Goal: Task Accomplishment & Management: Complete application form

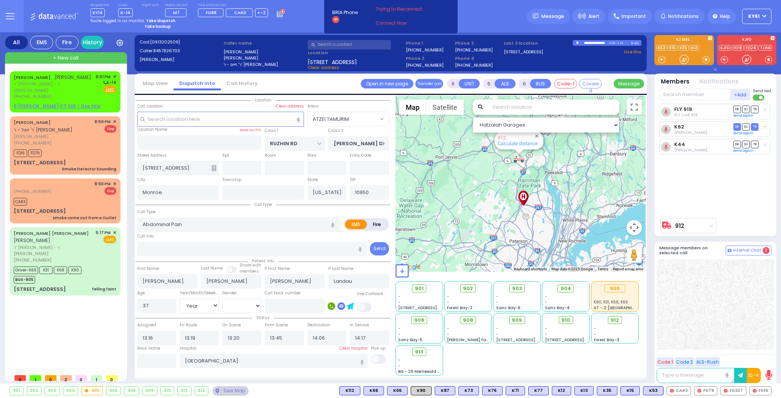
select select "ATZEI TAMURIM"
select select "Year"
select select "[DEMOGRAPHIC_DATA]"
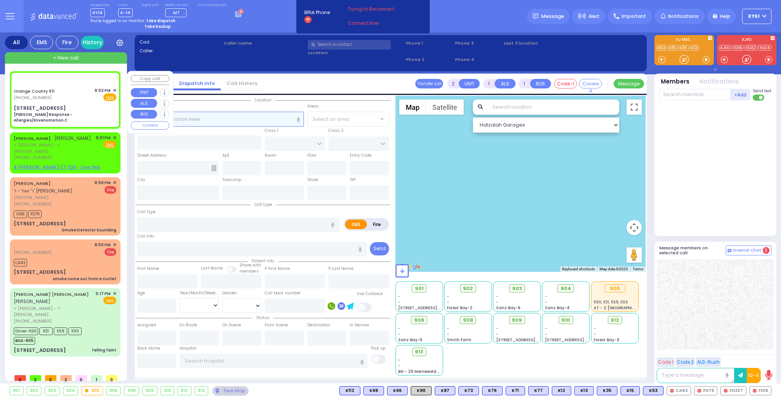
type input "6"
select select
type input "[PERSON_NAME] Response - Allergies/Envenomation C"
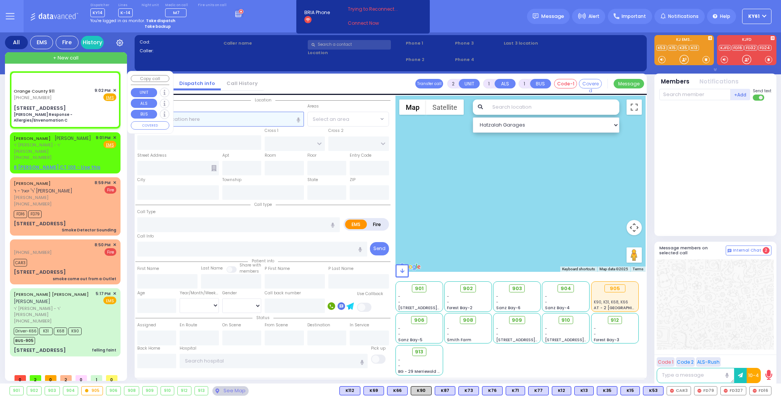
radio input "true"
type input "Nature: : Charlie Response - Allergies/Envenomation C Address: : [STREET_ADDRES…"
select select
select select "Hatzalah Garages"
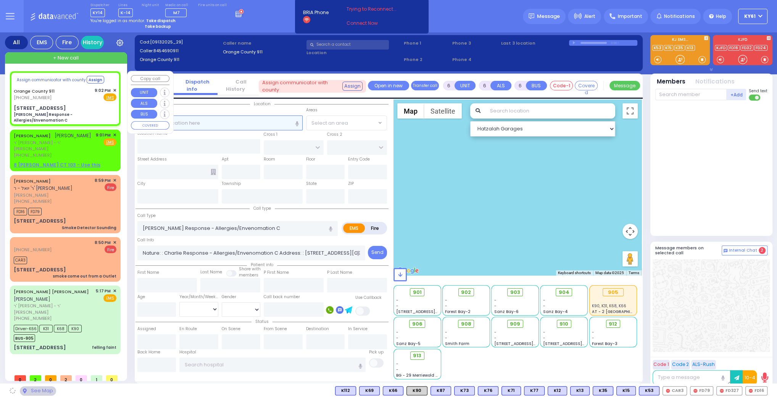
select select
radio input "true"
select select
select select "Hatzalah Garages"
type input "[STREET_ADDRESS]"
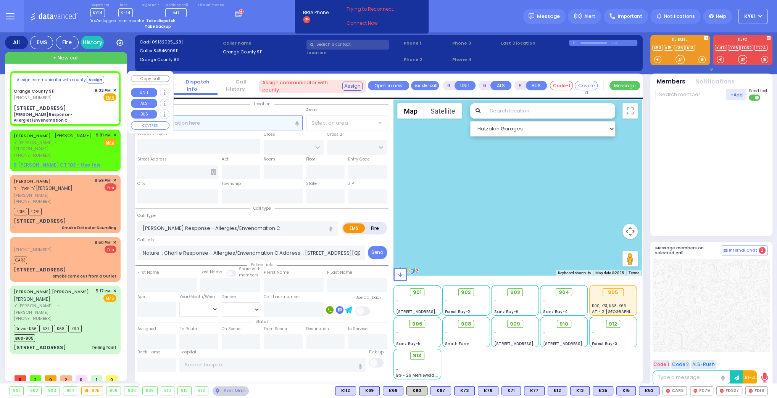
type input "Monroe"
type input "[US_STATE]"
type input "10950"
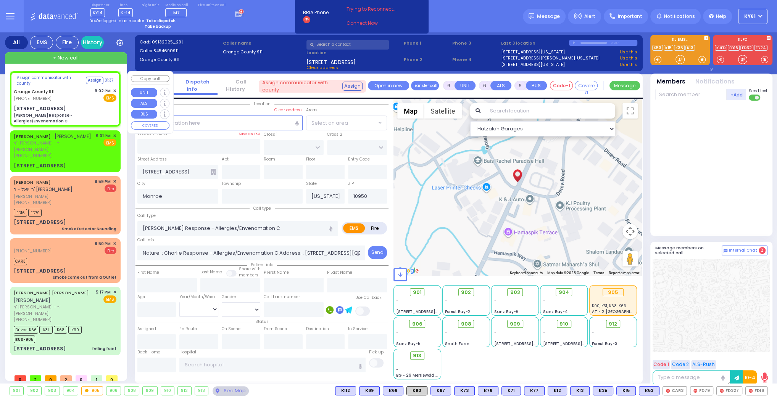
click at [78, 101] on div "Assign communicator with county Assign 01:37 [GEOGRAPHIC_DATA] 911 [PHONE_NUMBE…" at bounding box center [65, 98] width 108 height 53
select select
radio input "true"
select select
select select "Hatzalah Garages"
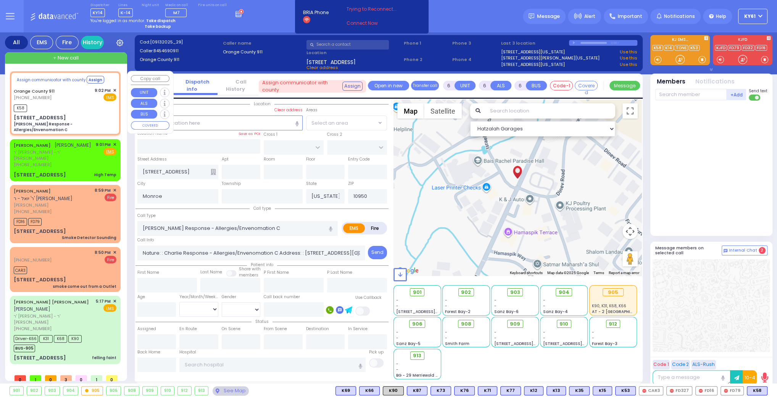
select select
radio input "true"
select select
type input "21:03"
select select "Hatzalah Garages"
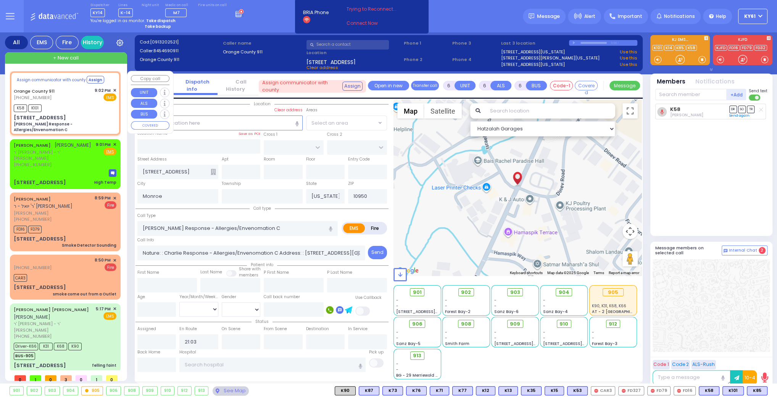
select select
radio input "true"
select select
select select "Hatzalah Garages"
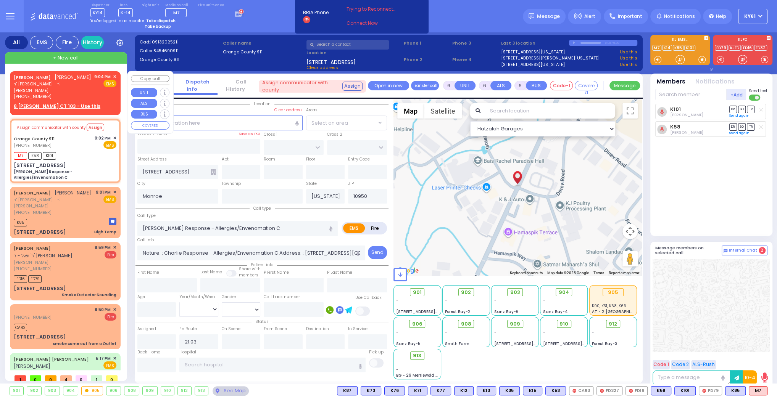
select select
radio input "true"
select select
select select "Hatzalah Garages"
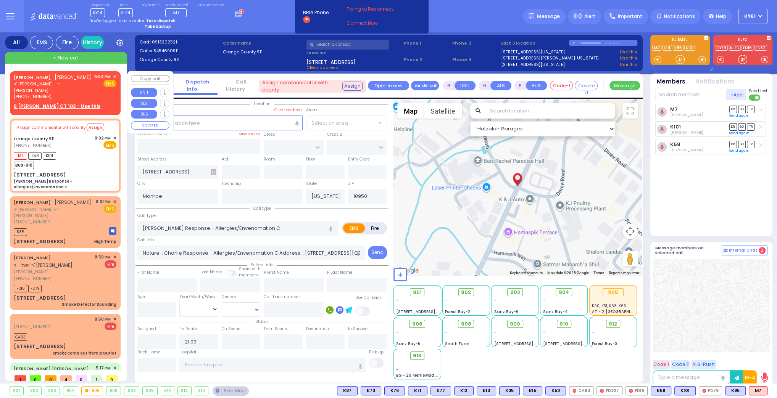
select select
radio input "true"
select select
select select "Hatzalah Garages"
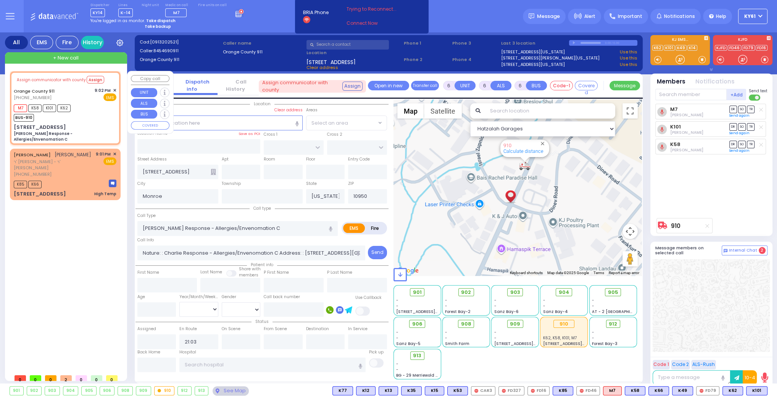
select select
radio input "true"
select select
select select "Hatzalah Garages"
select select
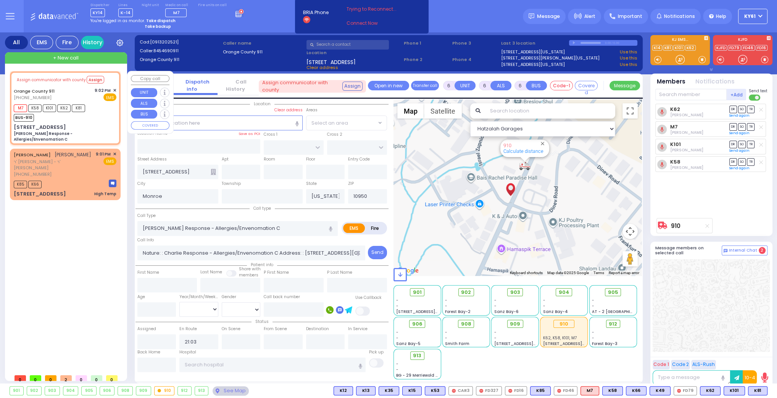
radio input "true"
select select
select select "Hatzalah Garages"
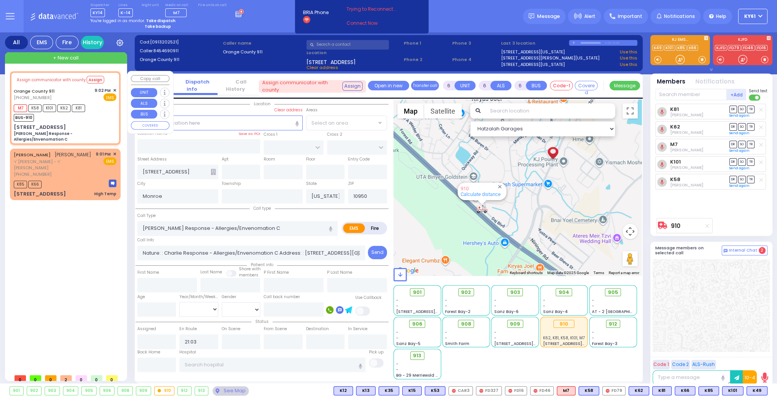
select select
radio input "true"
type input "Unknown"
select select "Year"
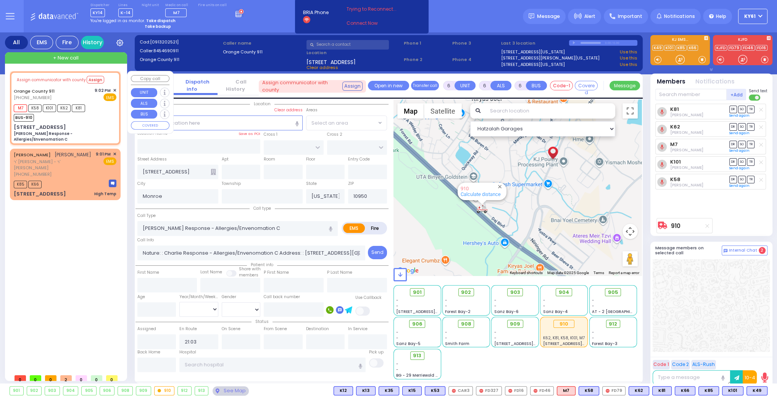
type input "21:03"
select select "Hatzalah Garages"
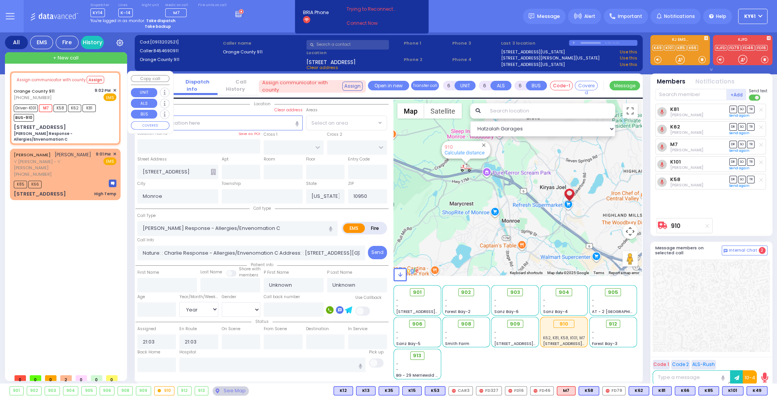
select select
radio input "true"
select select "Year"
type input "21:05"
type input "21:21"
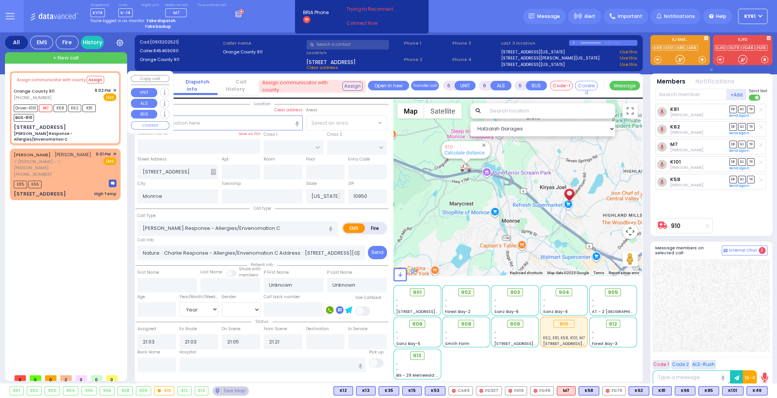
select select "Hatzalah Garages"
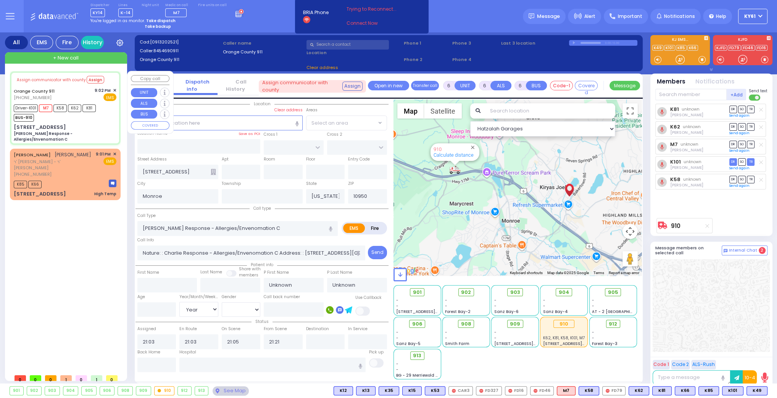
select select
radio input "true"
select select "Year"
select select "Hatzalah Garages"
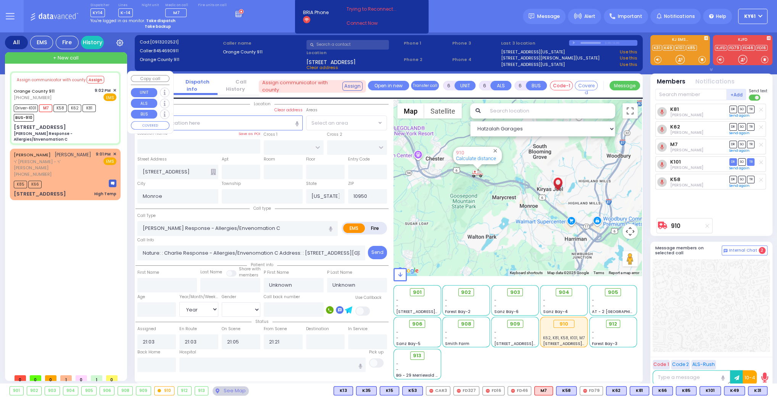
select select
radio input "true"
type input "Kiss"
type input "Jeno"
type input "52"
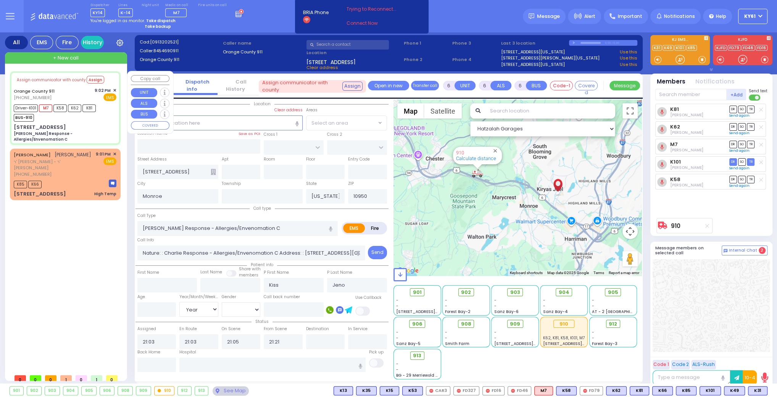
select select "Year"
select select "Hatzalah Garages"
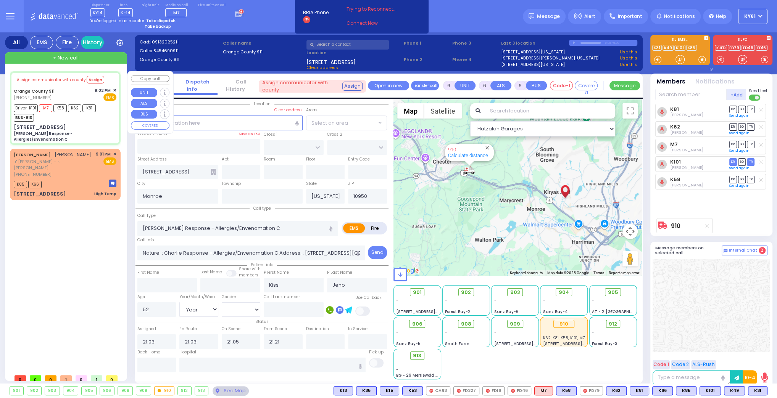
select select
radio input "true"
select select "Year"
select select "Hatzalah Garages"
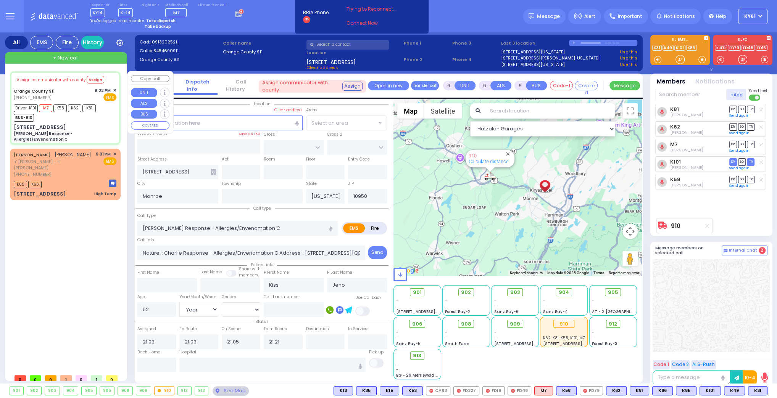
select select
radio input "true"
select select "Year"
select select "Hatzalah Garages"
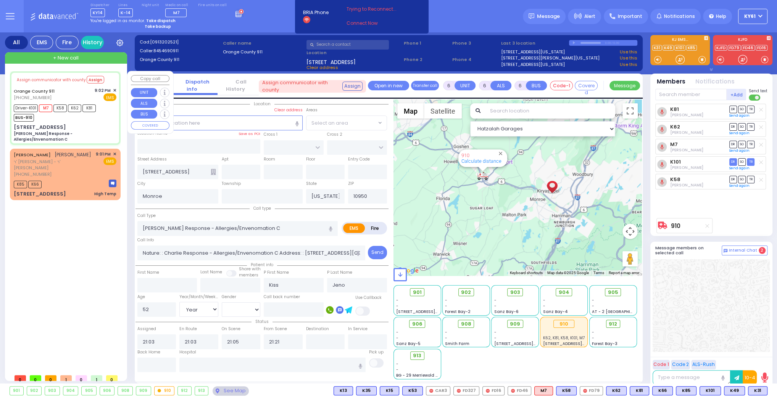
select select
radio input "true"
select select "Year"
select select "Hatzalah Garages"
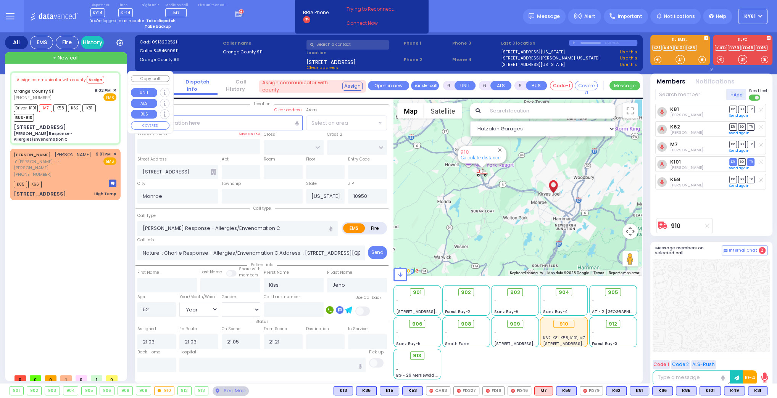
select select
radio input "true"
select select "Year"
select select "[DEMOGRAPHIC_DATA]"
select select "Hatzalah Garages"
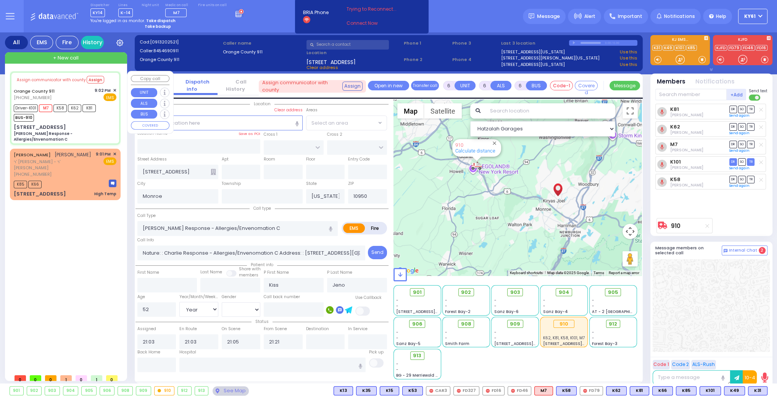
select select
radio input "true"
select select "Year"
select select "[DEMOGRAPHIC_DATA]"
select select "Hatzalah Garages"
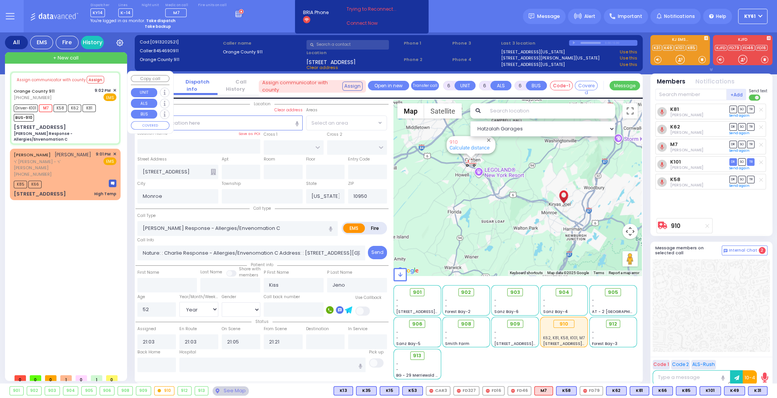
select select
radio input "true"
select select "Year"
select select "[DEMOGRAPHIC_DATA]"
select select "Hatzalah Garages"
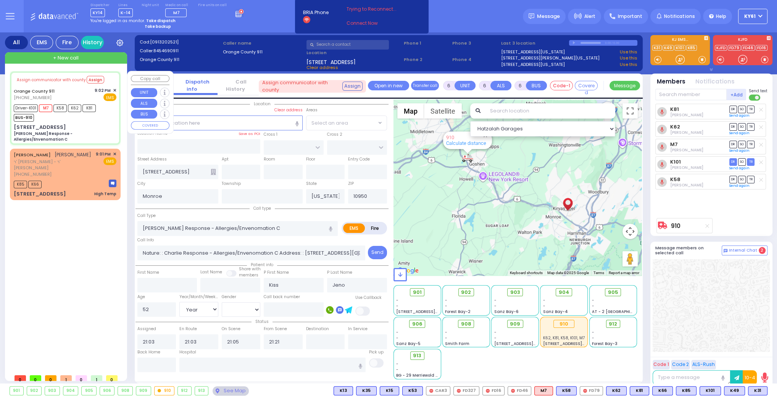
select select
radio input "true"
select select "Year"
select select "[DEMOGRAPHIC_DATA]"
select select "Hatzalah Garages"
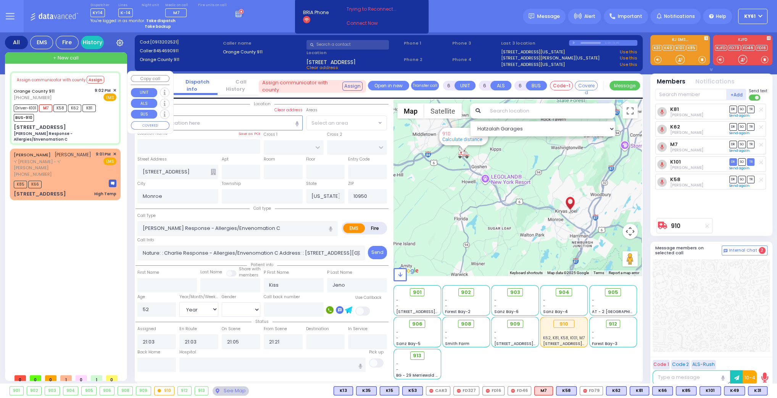
select select
radio input "true"
select select "Year"
select select "[DEMOGRAPHIC_DATA]"
type input "[GEOGRAPHIC_DATA] [STREET_ADDRESS]"
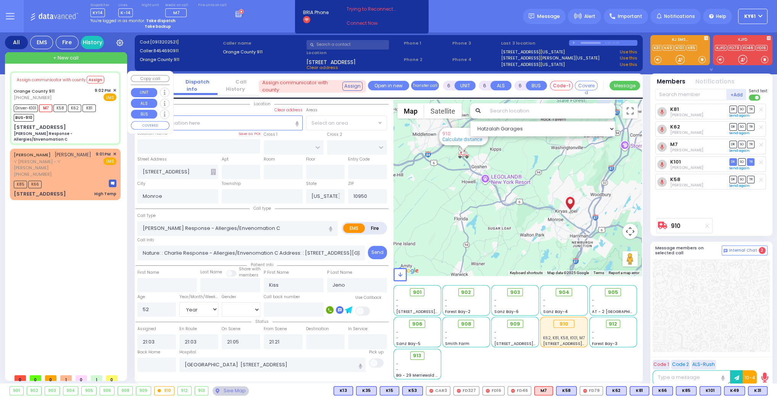
select select "Hatzalah Garages"
select select
radio input "true"
select select "Year"
select select "[DEMOGRAPHIC_DATA]"
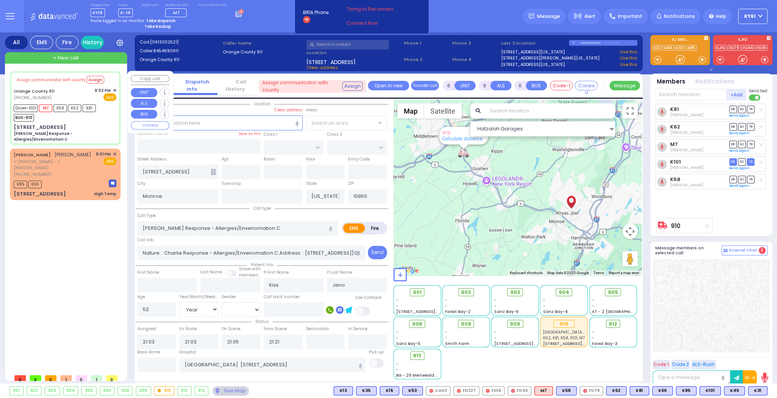
select select "Hatzalah Garages"
select select
radio input "true"
select select "Year"
select select "[DEMOGRAPHIC_DATA]"
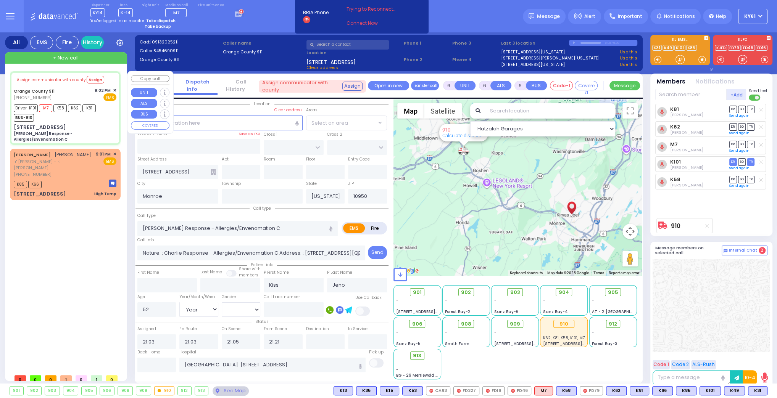
select select "Hatzalah Garages"
select select
radio input "true"
select select "Year"
select select "[DEMOGRAPHIC_DATA]"
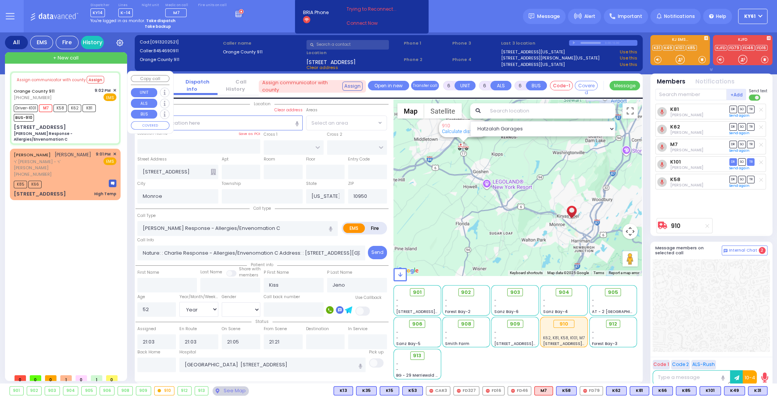
select select "Hatzalah Garages"
select select
radio input "true"
select select "Year"
select select "[DEMOGRAPHIC_DATA]"
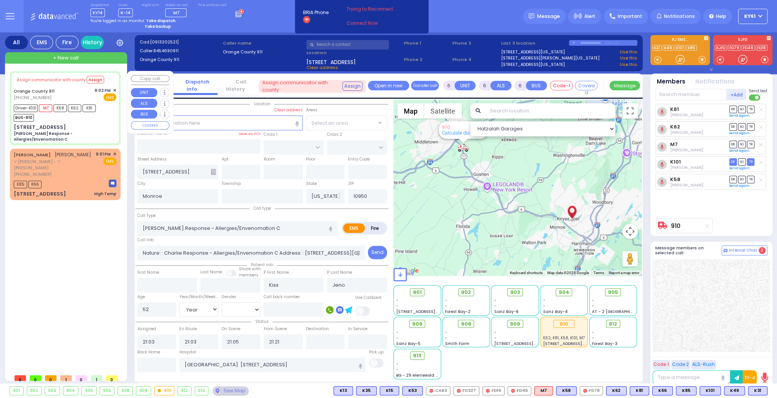
select select "Hatzalah Garages"
